Goal: Navigation & Orientation: Find specific page/section

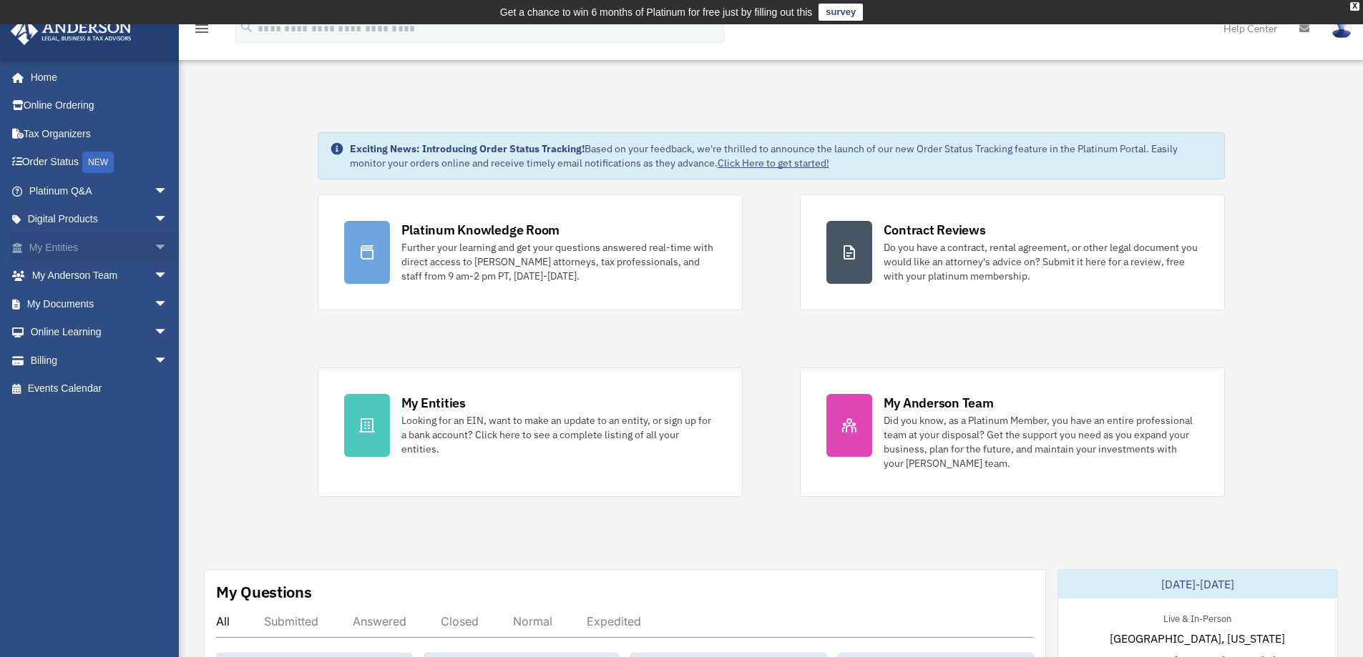
click at [154, 250] on span "arrow_drop_down" at bounding box center [168, 247] width 29 height 29
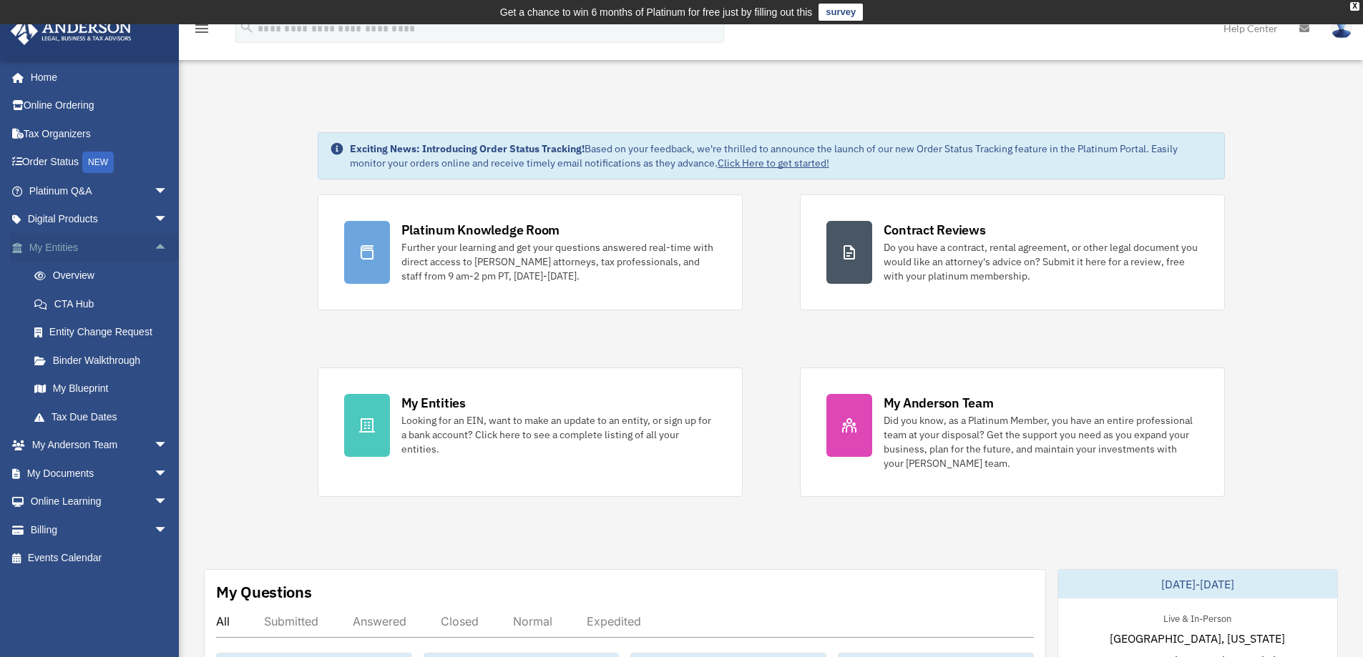
click at [154, 250] on span "arrow_drop_up" at bounding box center [168, 247] width 29 height 29
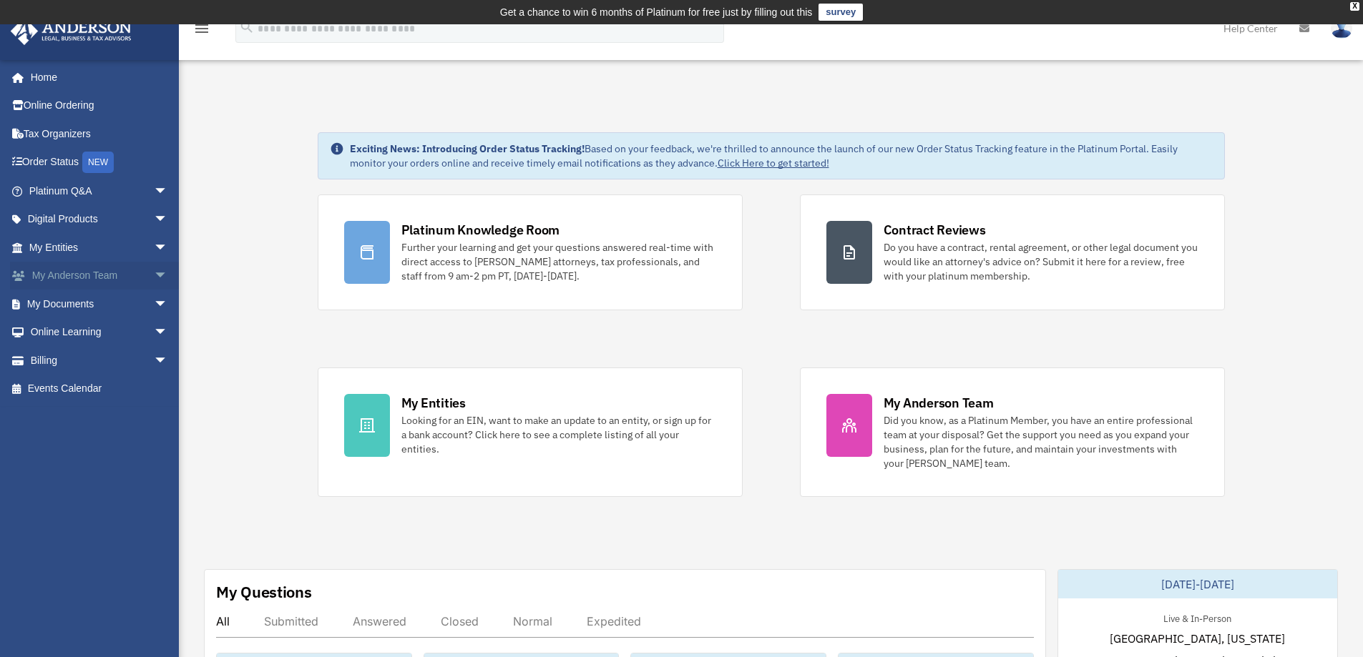
click at [154, 273] on span "arrow_drop_down" at bounding box center [168, 276] width 29 height 29
click at [154, 273] on span "arrow_drop_up" at bounding box center [168, 276] width 29 height 29
click at [154, 300] on span "arrow_drop_down" at bounding box center [168, 304] width 29 height 29
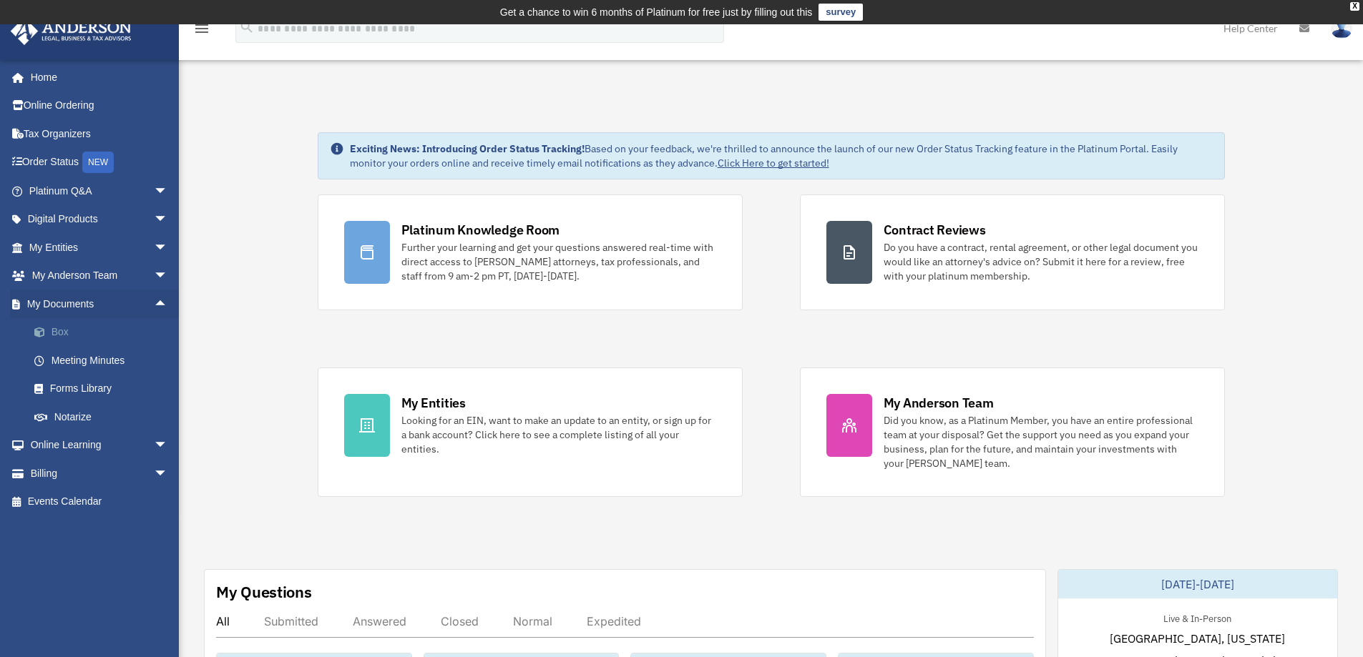
click at [110, 331] on link "Box" at bounding box center [105, 332] width 170 height 29
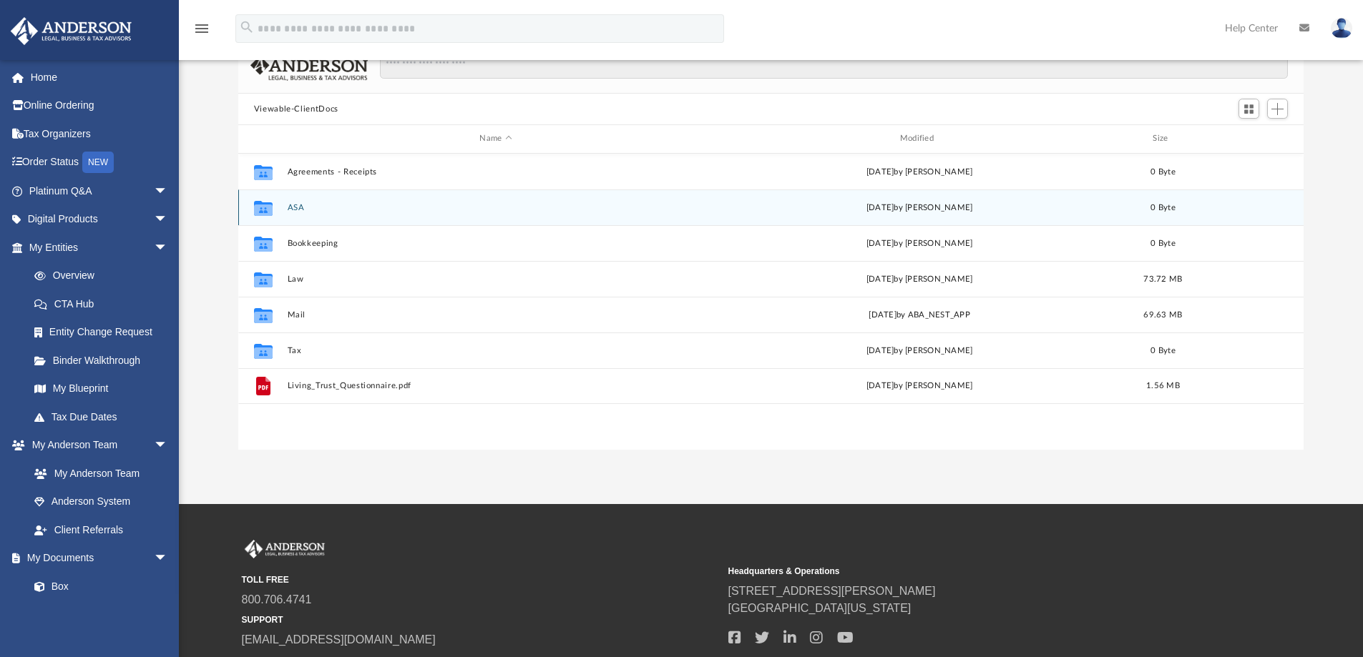
scroll to position [143, 0]
